Goal: Task Accomplishment & Management: Manage account settings

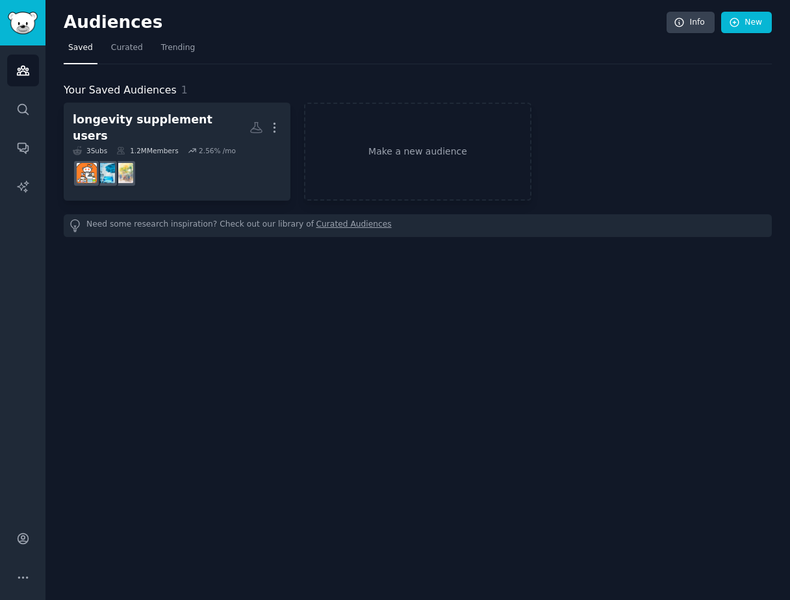
click at [320, 219] on link "Curated Audiences" at bounding box center [353, 226] width 75 height 14
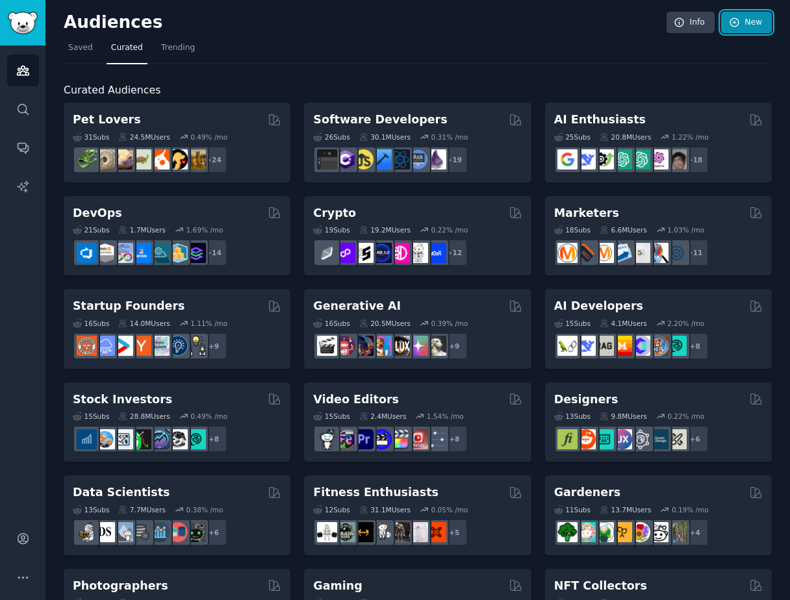
click at [744, 27] on link "New" at bounding box center [746, 23] width 51 height 22
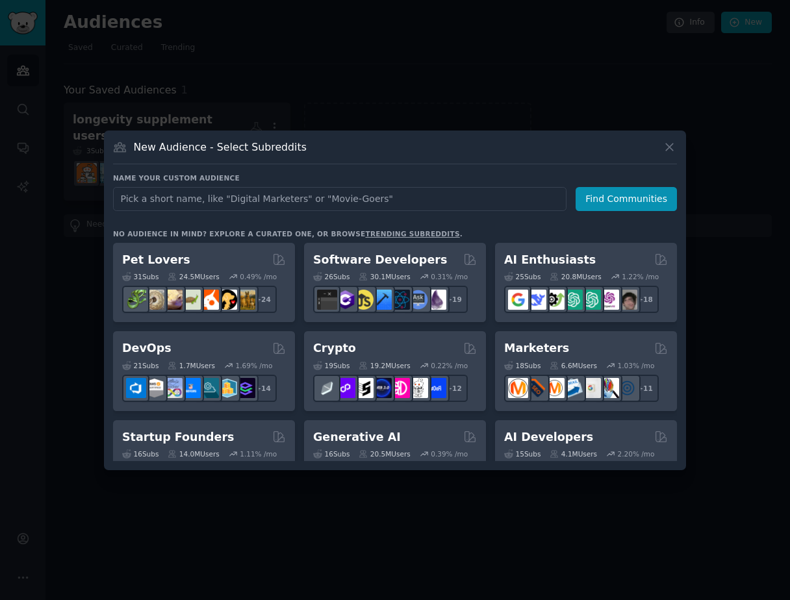
click at [301, 204] on input "text" at bounding box center [339, 199] width 453 height 24
type input "Premium Travelers"
click at [615, 197] on button "Find Communities" at bounding box center [626, 199] width 101 height 24
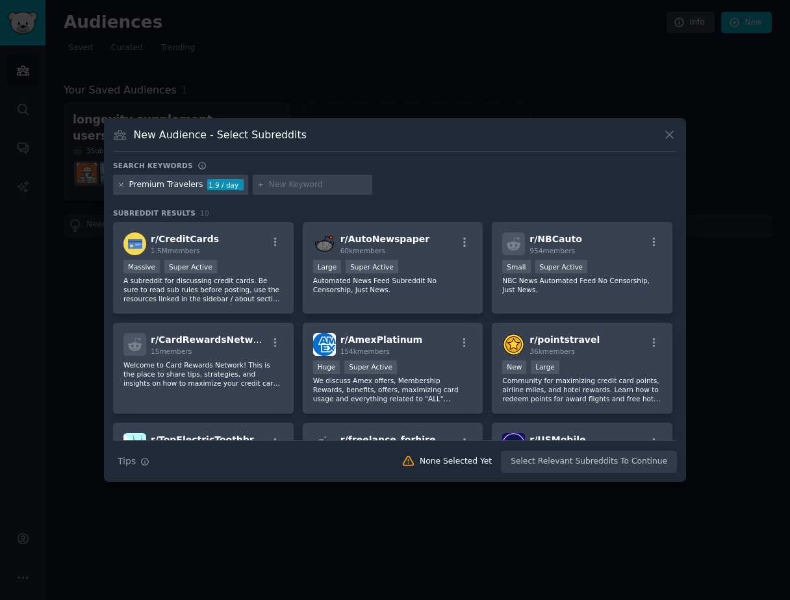
click at [123, 183] on icon at bounding box center [121, 184] width 7 height 7
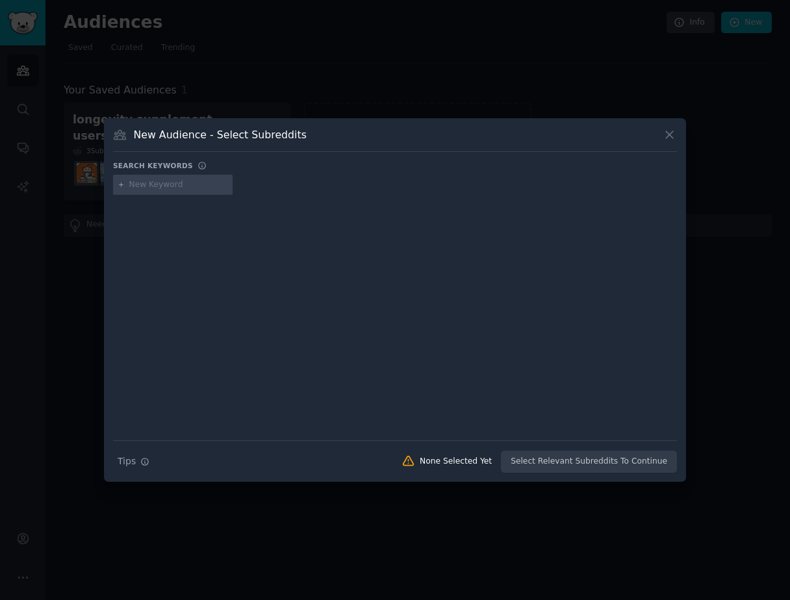
click at [151, 185] on input "text" at bounding box center [178, 185] width 99 height 12
type input "travel"
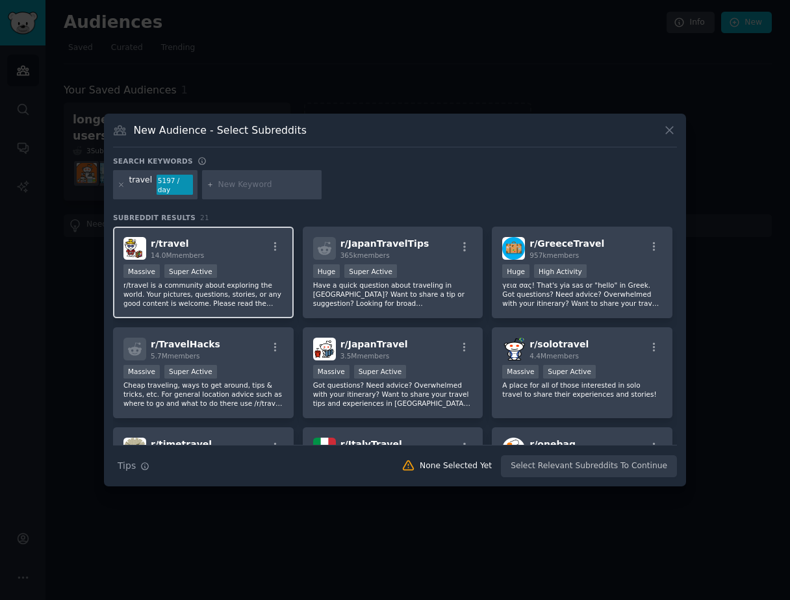
click at [225, 240] on div "r/ travel 14.0M members" at bounding box center [203, 248] width 160 height 23
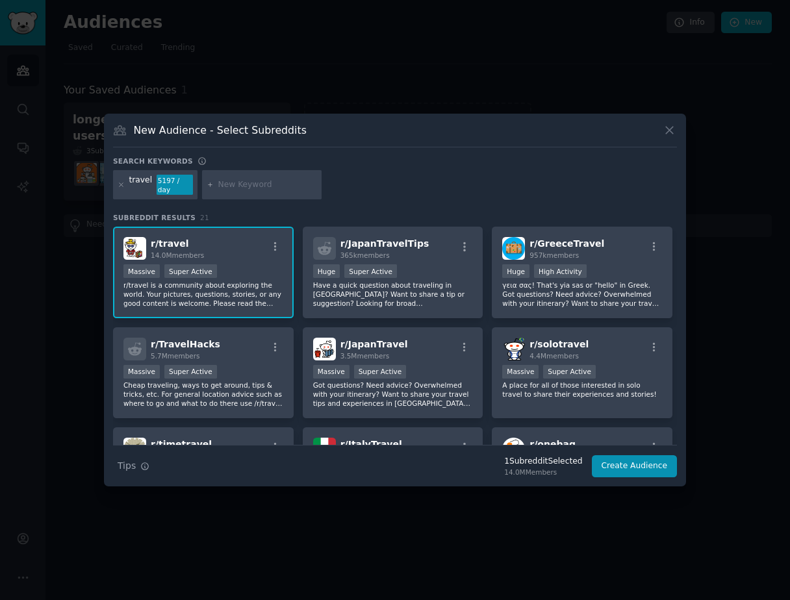
click at [228, 186] on input "text" at bounding box center [267, 185] width 99 height 12
type input "wanderlog"
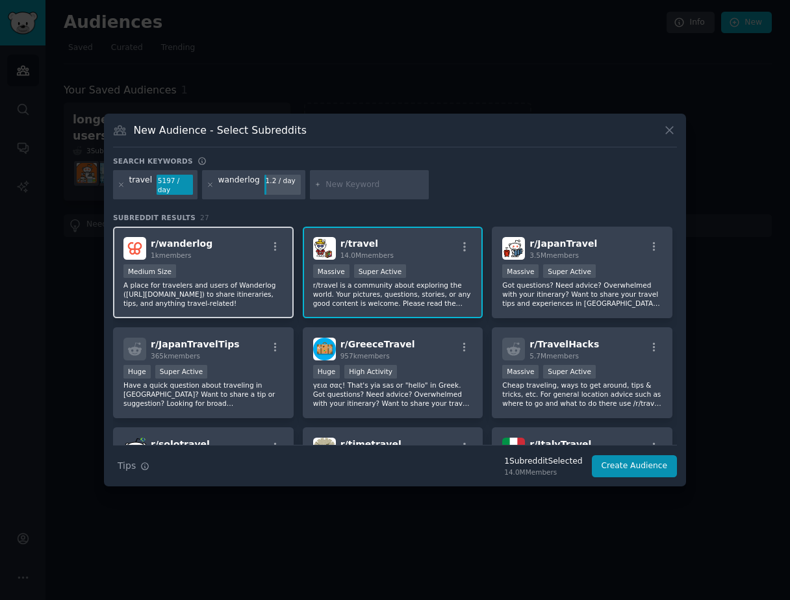
click at [227, 243] on div "r/ wanderlog 1k members" at bounding box center [203, 248] width 160 height 23
click at [333, 186] on input "text" at bounding box center [375, 185] width 99 height 12
type input "travel app"
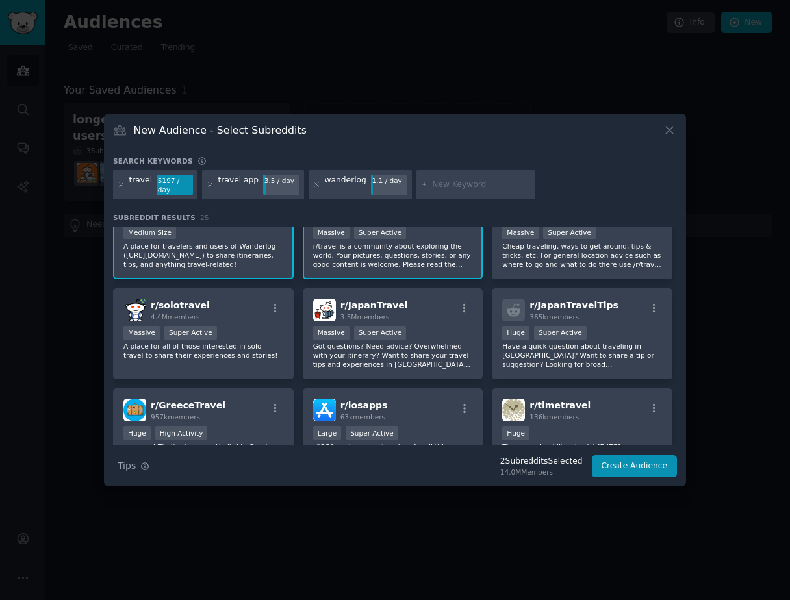
scroll to position [31, 0]
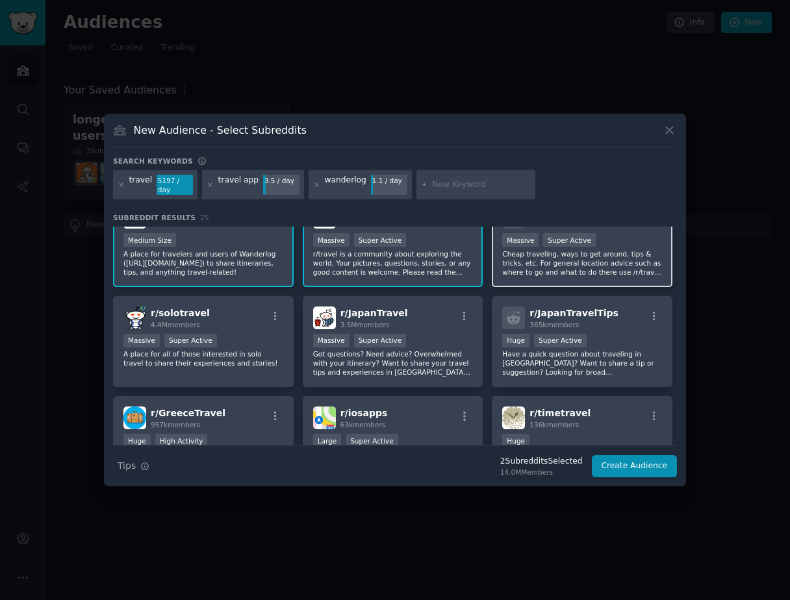
click at [578, 252] on p "Cheap traveling, ways to get around, tips & tricks, etc. For general location a…" at bounding box center [582, 262] width 160 height 27
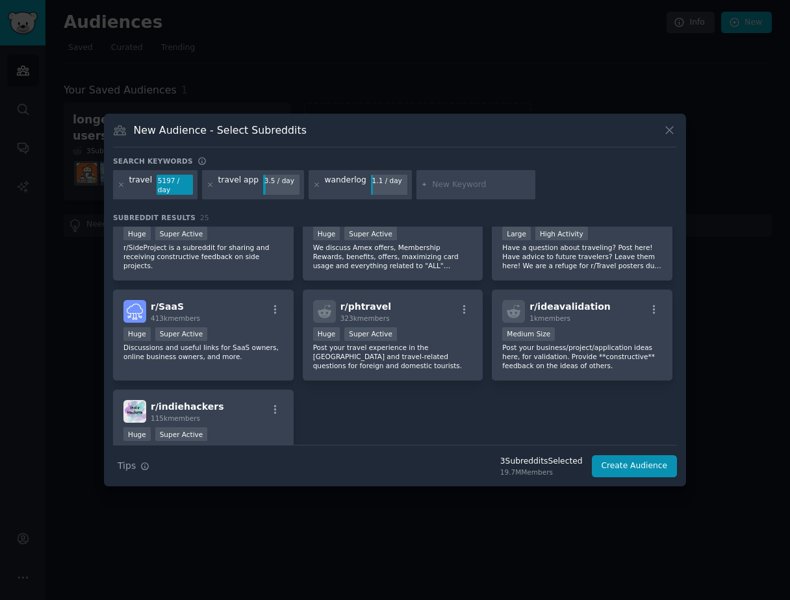
scroll to position [659, 0]
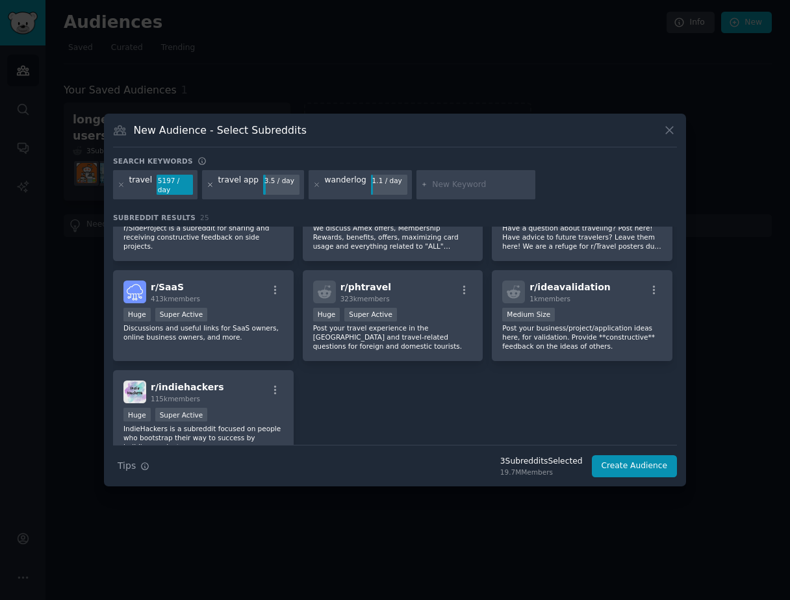
click at [209, 185] on icon at bounding box center [210, 184] width 3 height 3
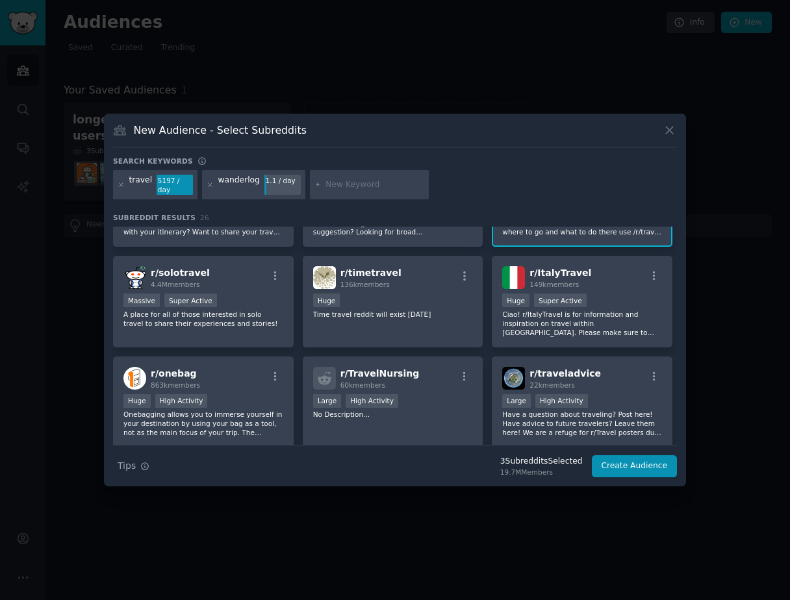
scroll to position [173, 0]
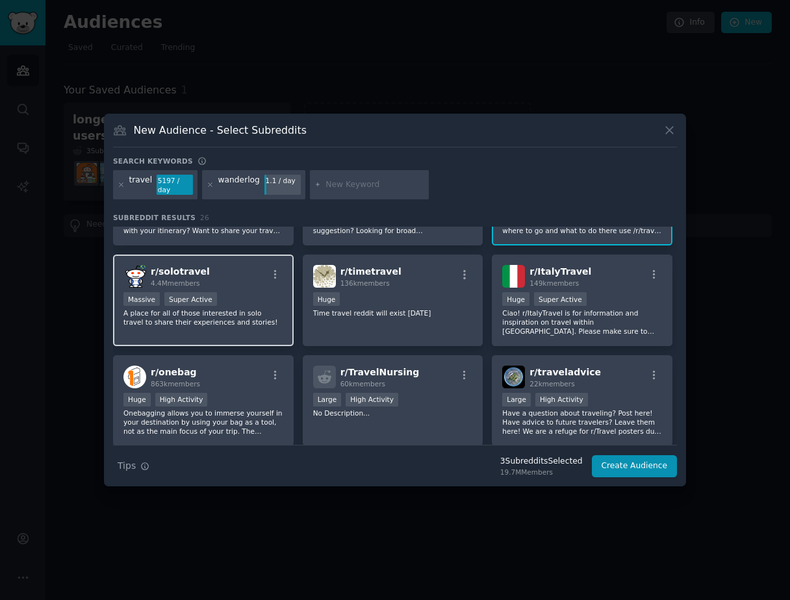
click at [191, 309] on p "A place for all of those interested in solo travel to share their experiences a…" at bounding box center [203, 318] width 160 height 18
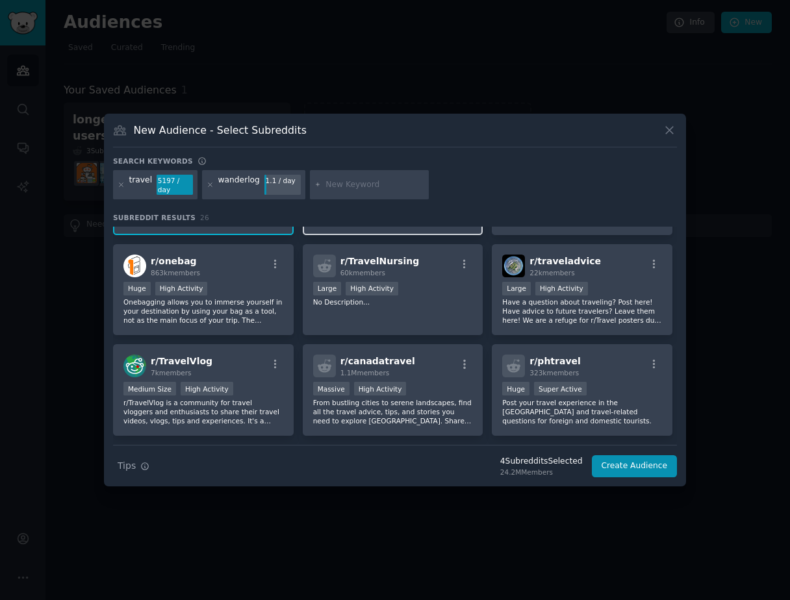
scroll to position [282, 0]
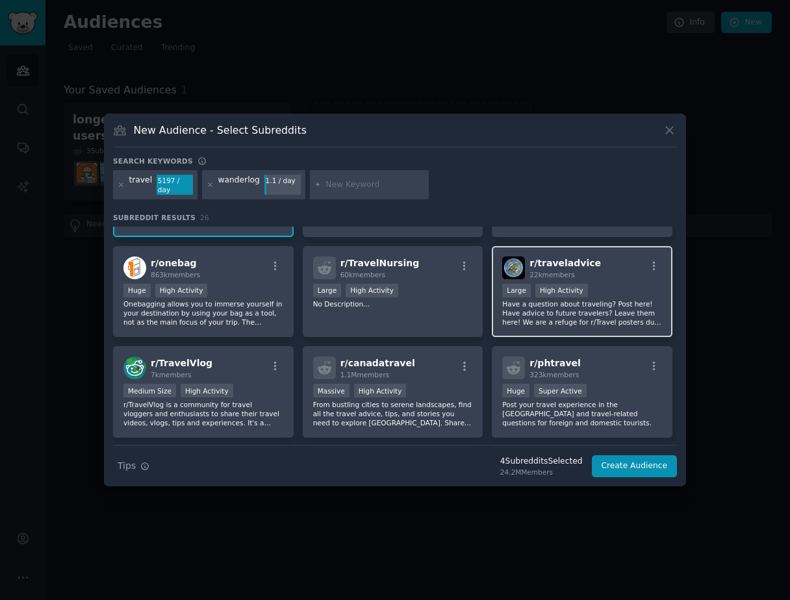
click at [548, 324] on div "r/ traveladvice 22k members Large High Activity Have a question about traveling…" at bounding box center [582, 292] width 181 height 92
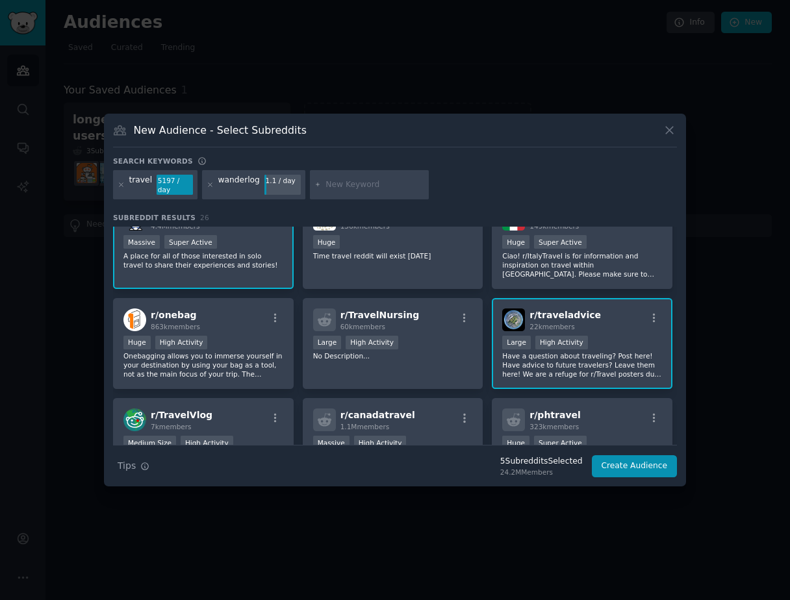
scroll to position [0, 0]
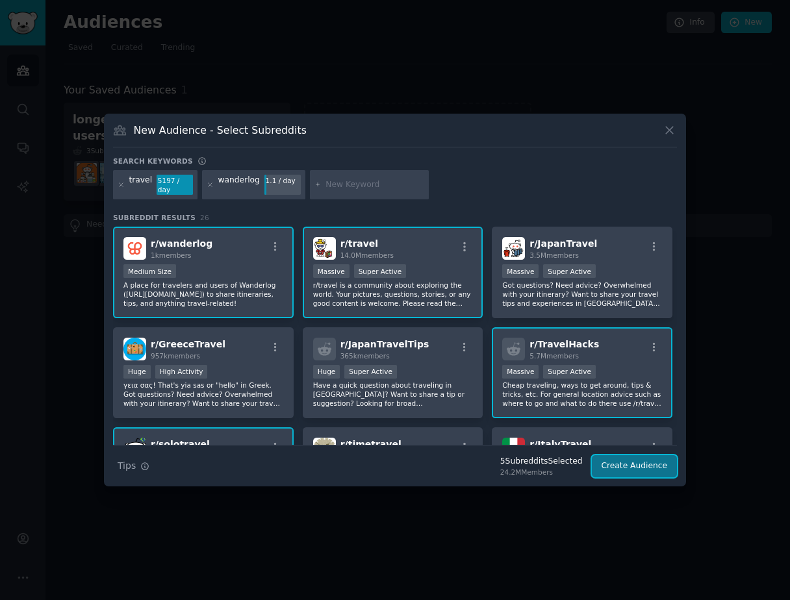
click at [608, 455] on button "Create Audience" at bounding box center [635, 466] width 86 height 22
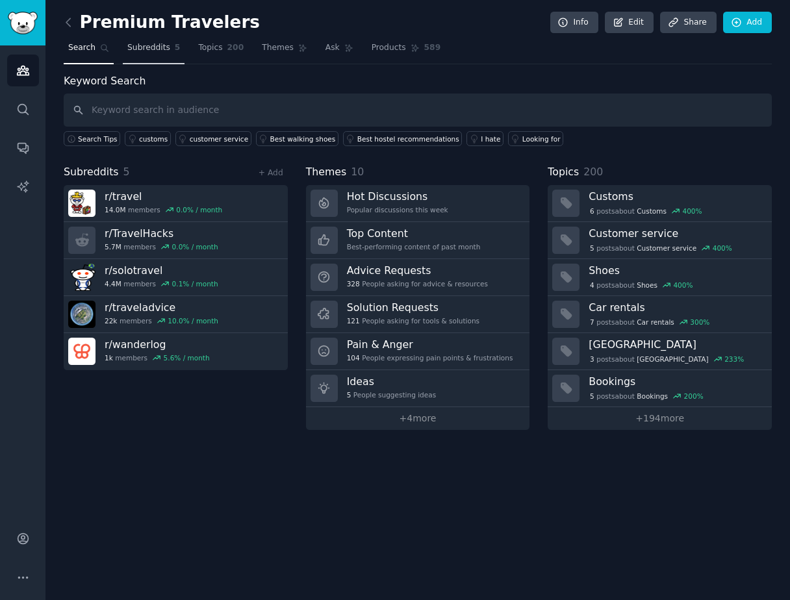
click at [145, 38] on link "Subreddits 5" at bounding box center [154, 51] width 62 height 27
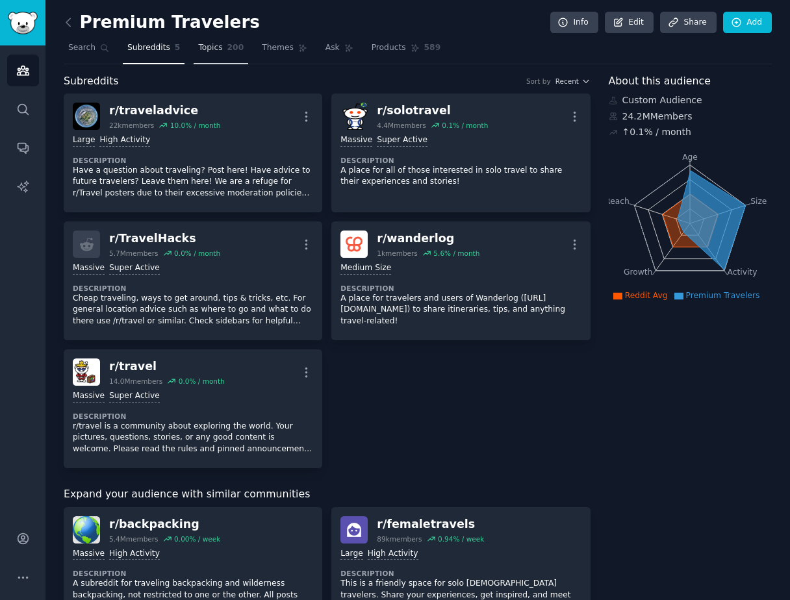
click at [218, 53] on span "Topics" at bounding box center [210, 48] width 24 height 12
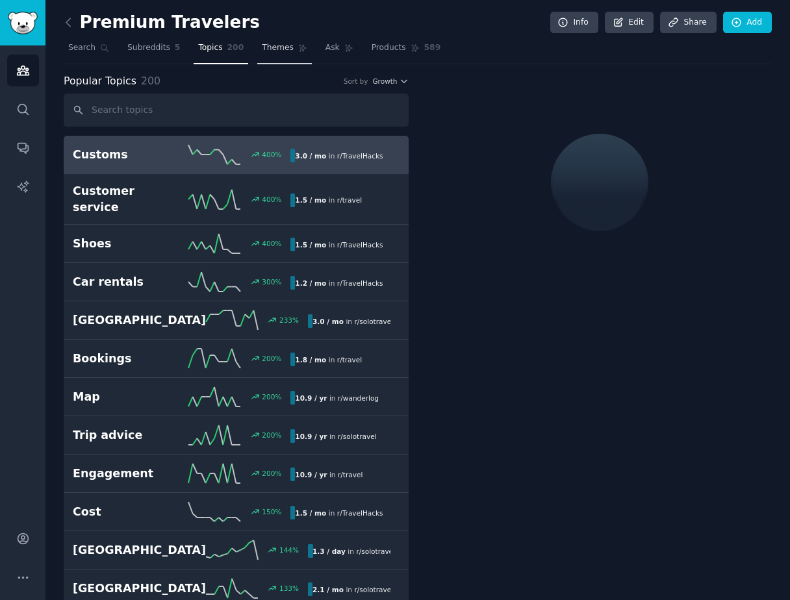
click at [266, 56] on link "Themes" at bounding box center [284, 51] width 55 height 27
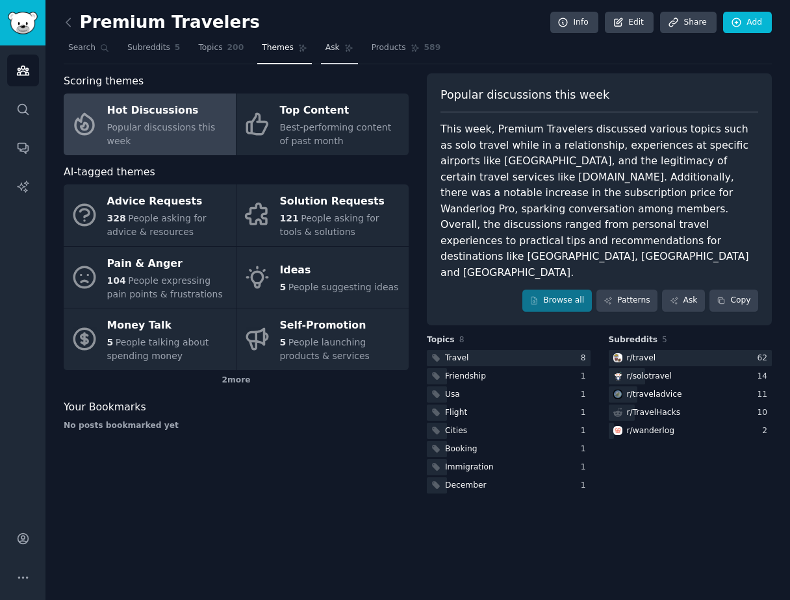
click at [342, 52] on link "Ask" at bounding box center [339, 51] width 37 height 27
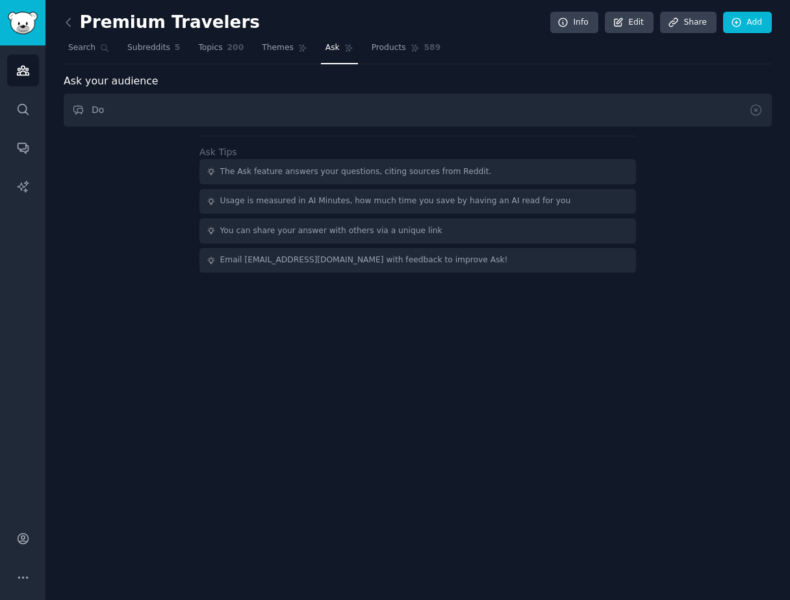
type input "D"
type input "W"
type input "What do people look for in a travel app?"
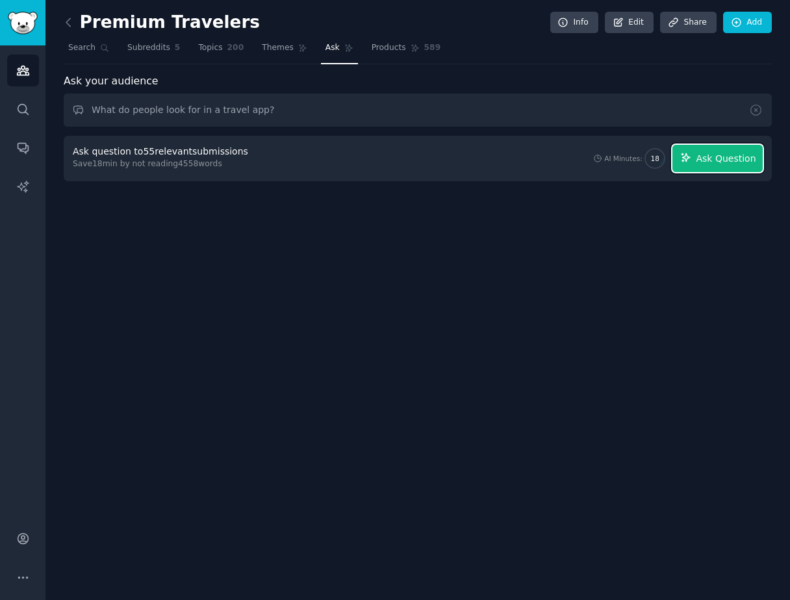
click at [691, 155] on icon "button" at bounding box center [686, 158] width 12 height 12
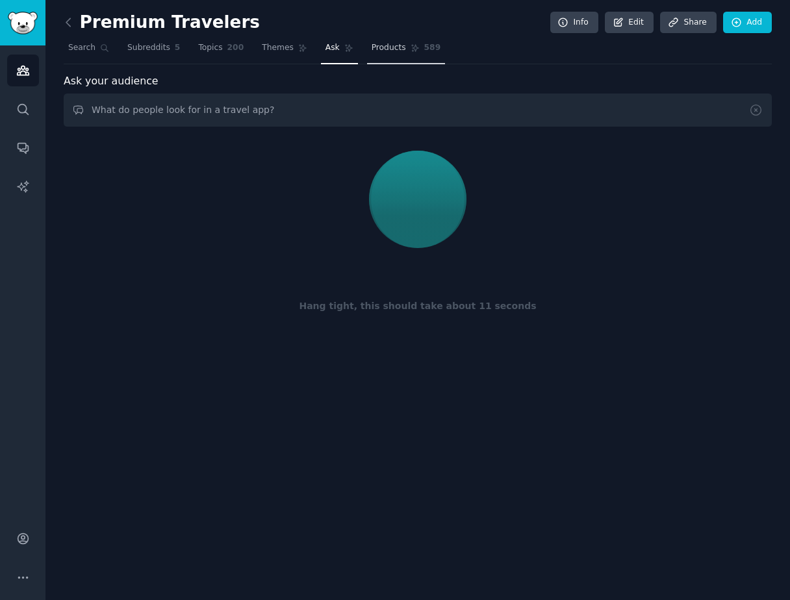
click at [401, 49] on span "Products" at bounding box center [389, 48] width 34 height 12
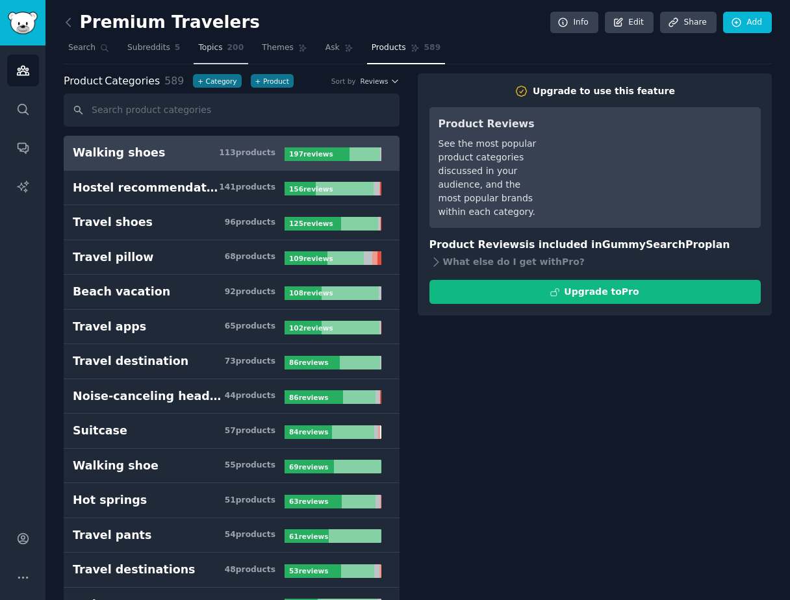
click at [218, 46] on span "Topics" at bounding box center [210, 48] width 24 height 12
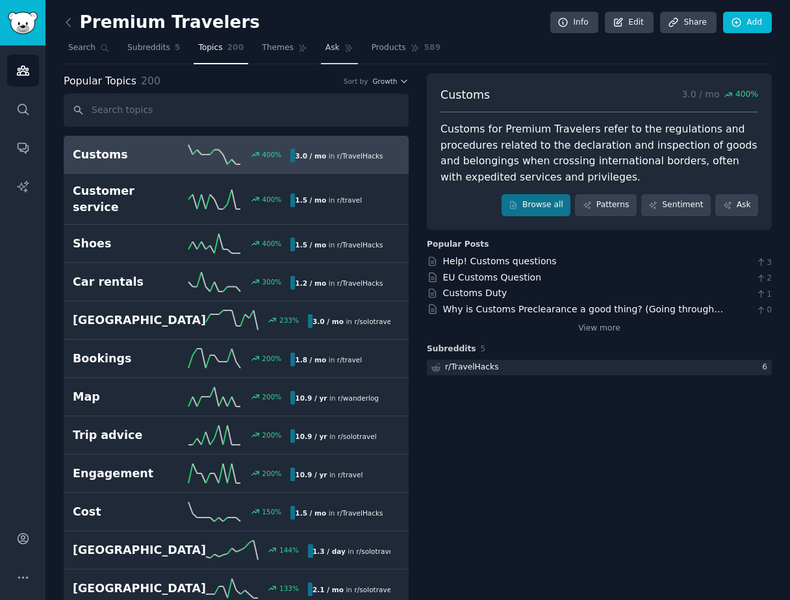
click at [346, 45] on icon at bounding box center [348, 48] width 7 height 7
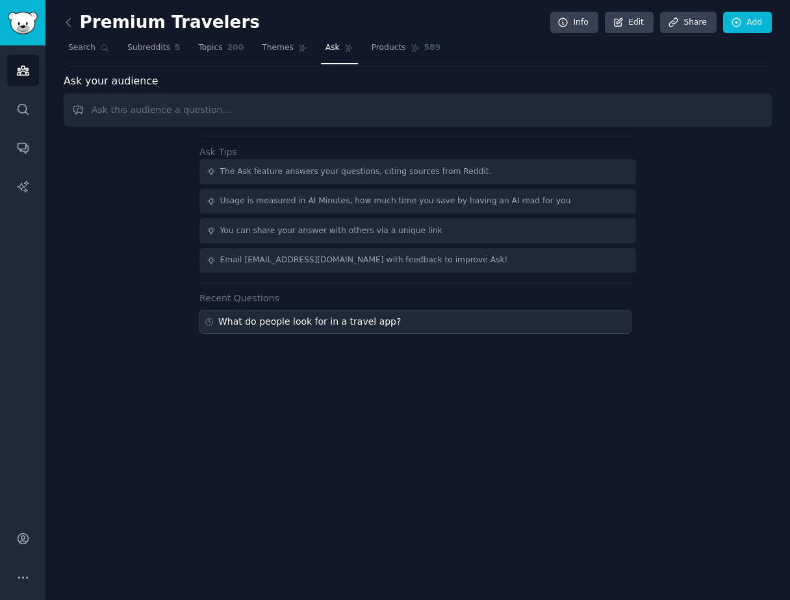
click at [262, 316] on div "What do people look for in a travel app?" at bounding box center [309, 322] width 183 height 14
type input "What do people look for in a travel app?"
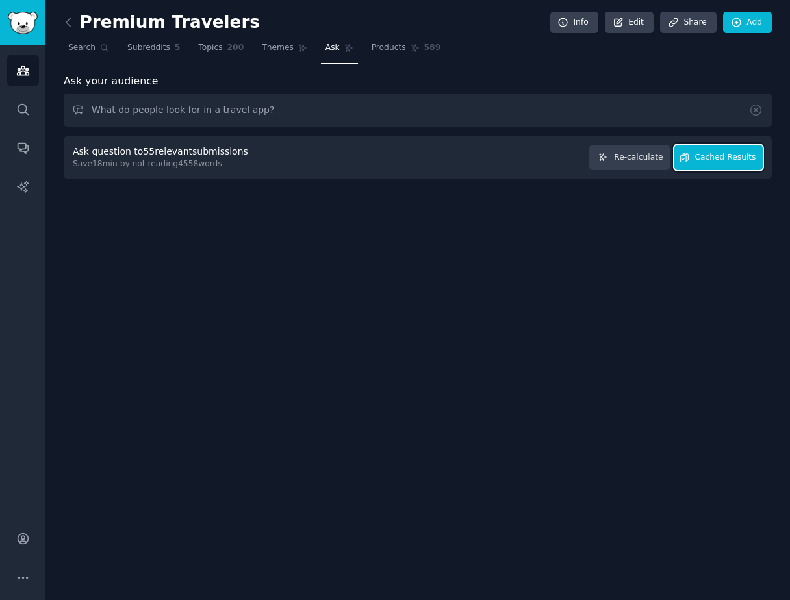
click at [693, 149] on button "Cached Results" at bounding box center [718, 157] width 88 height 25
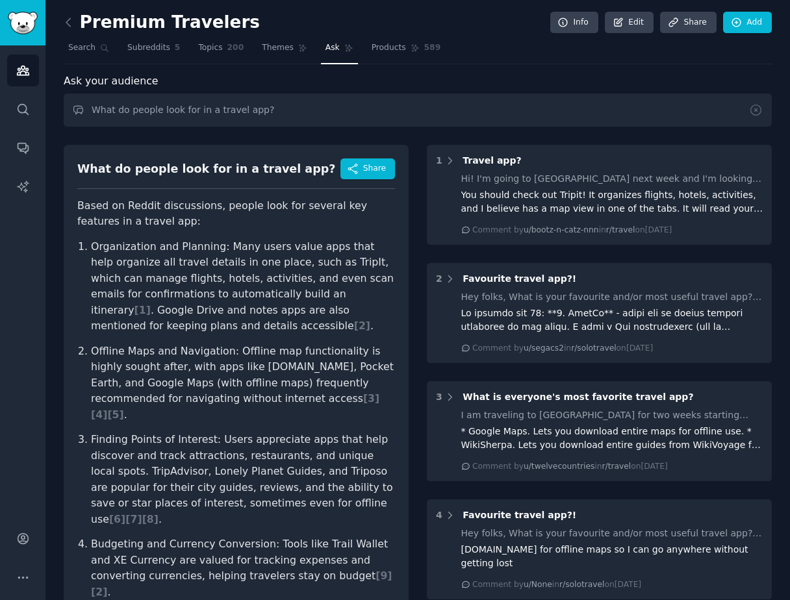
click at [158, 18] on h2 "Premium Travelers" at bounding box center [162, 22] width 196 height 21
click at [624, 16] on link "Edit" at bounding box center [629, 23] width 49 height 22
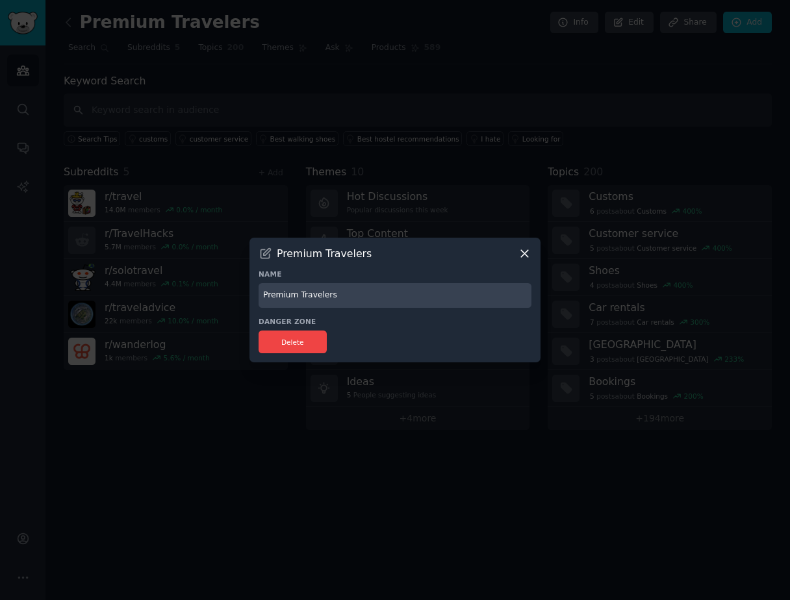
drag, startPoint x: 298, startPoint y: 295, endPoint x: 222, endPoint y: 295, distance: 75.4
click at [222, 295] on div "​ Premium Travelers Name Premium Travelers Danger Zone Delete" at bounding box center [395, 300] width 781 height 600
type input "Travelers"
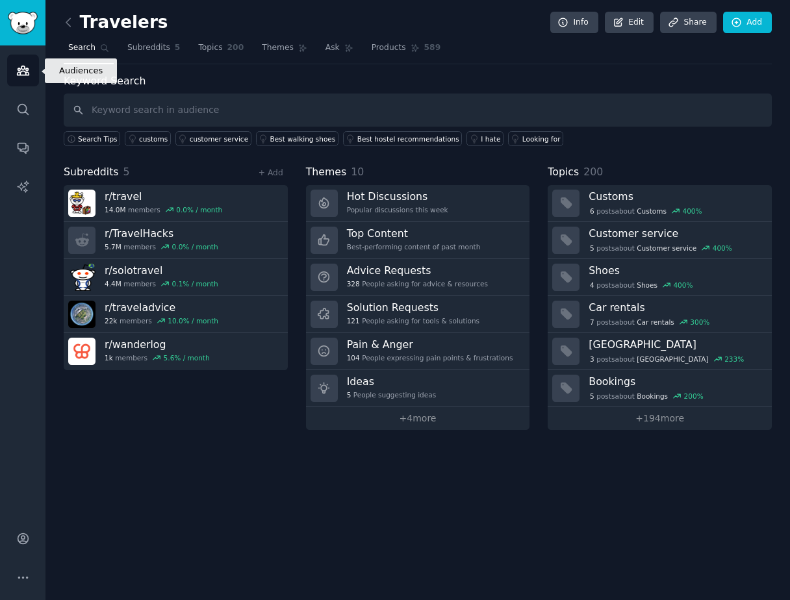
click at [31, 66] on link "Audiences" at bounding box center [23, 71] width 32 height 32
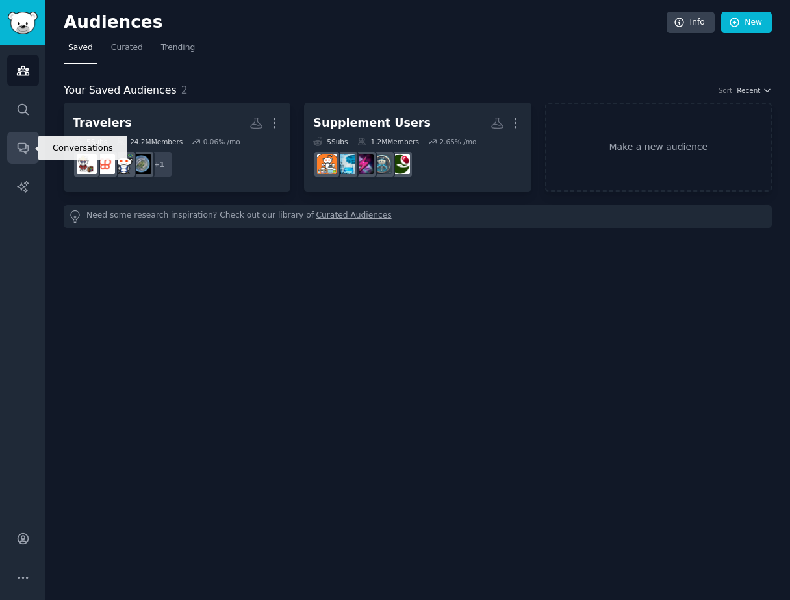
click at [29, 146] on link "Conversations" at bounding box center [23, 148] width 32 height 32
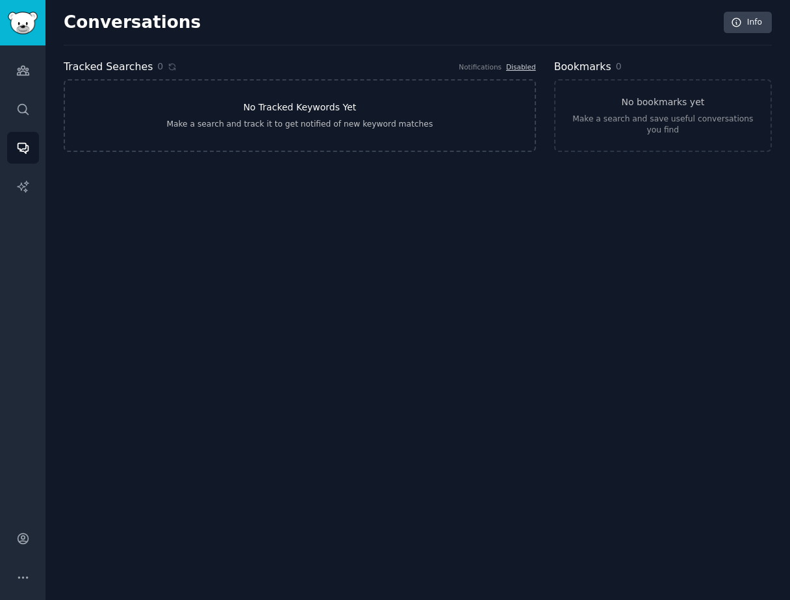
click at [390, 101] on link "No Tracked Keywords Yet Make a search and track it to get notified of new keywo…" at bounding box center [300, 115] width 472 height 73
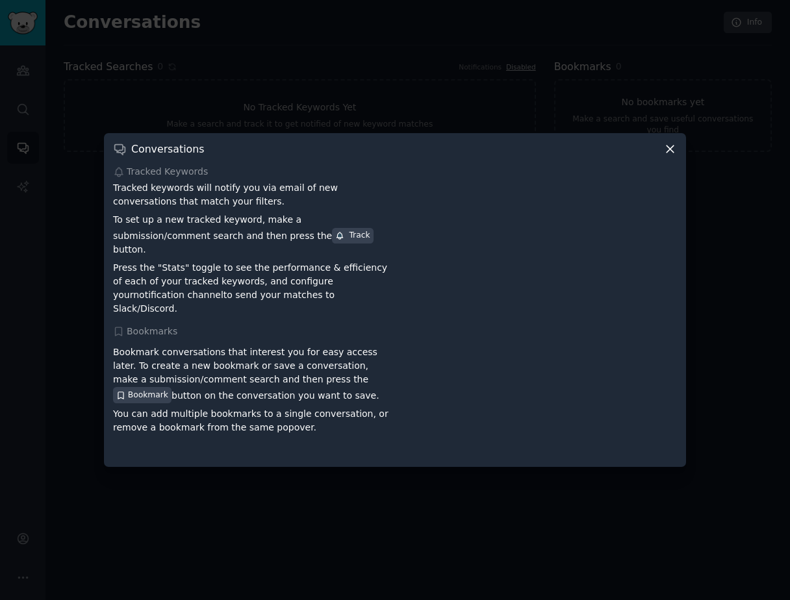
click at [671, 155] on icon at bounding box center [670, 149] width 14 height 14
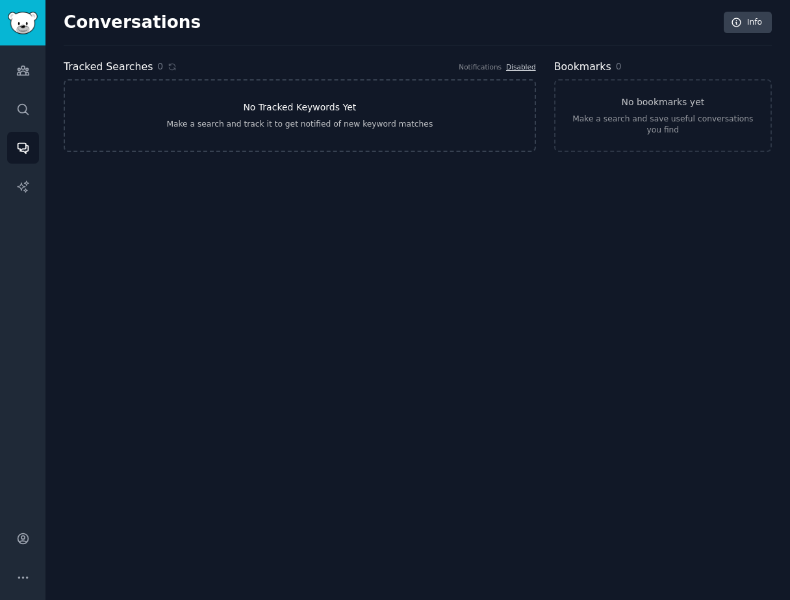
click at [324, 145] on link "No Tracked Keywords Yet Make a search and track it to get notified of new keywo…" at bounding box center [300, 115] width 472 height 73
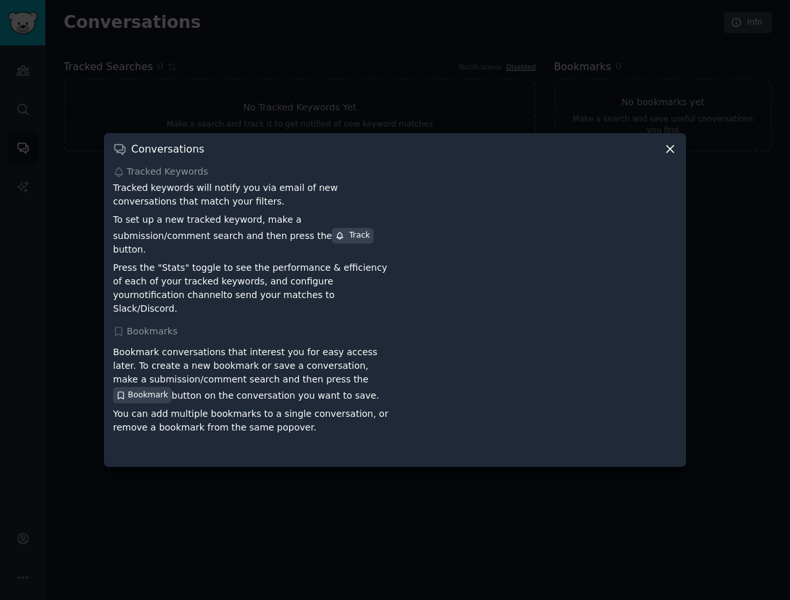
click at [670, 155] on icon at bounding box center [670, 149] width 14 height 14
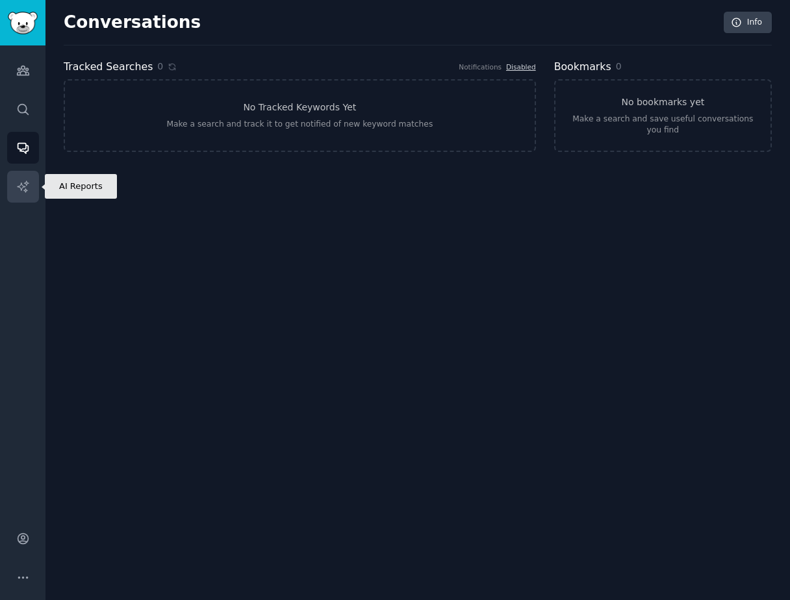
click at [31, 183] on link "AI Reports" at bounding box center [23, 187] width 32 height 32
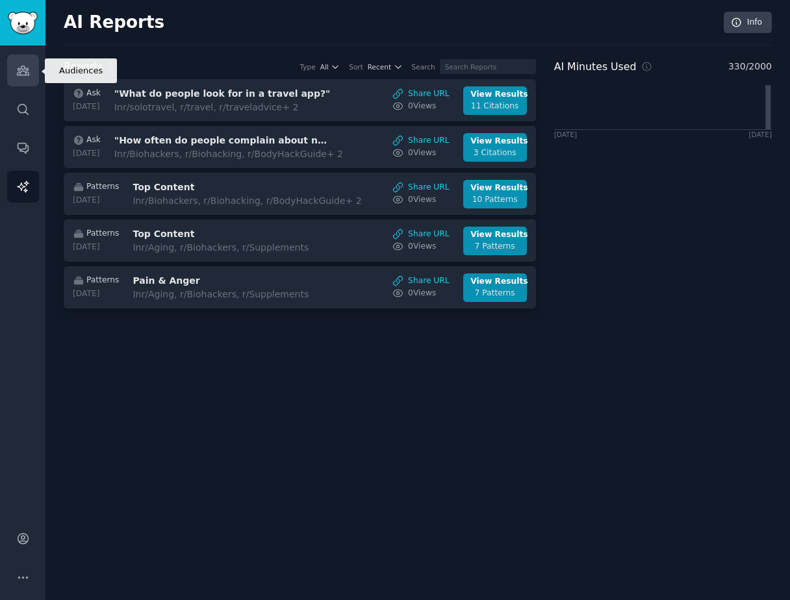
click at [13, 79] on link "Audiences" at bounding box center [23, 71] width 32 height 32
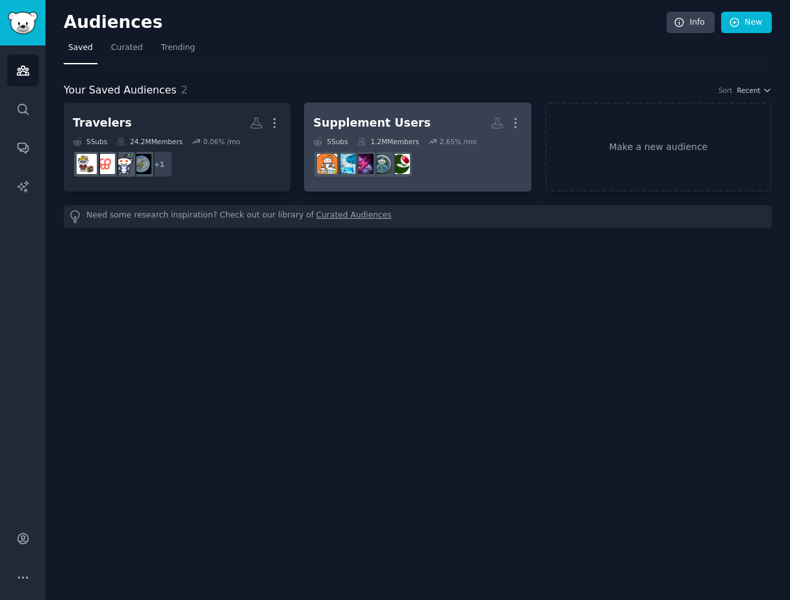
click at [348, 125] on div "Supplement Users" at bounding box center [372, 123] width 118 height 16
